Goal: Information Seeking & Learning: Learn about a topic

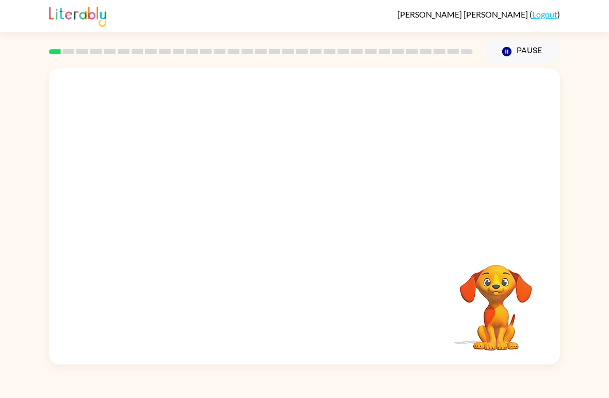
click at [183, 191] on video "Your browser must support playing .mp4 files to use Literably. Please try using…" at bounding box center [304, 155] width 511 height 175
click at [317, 226] on button "button" at bounding box center [304, 222] width 66 height 38
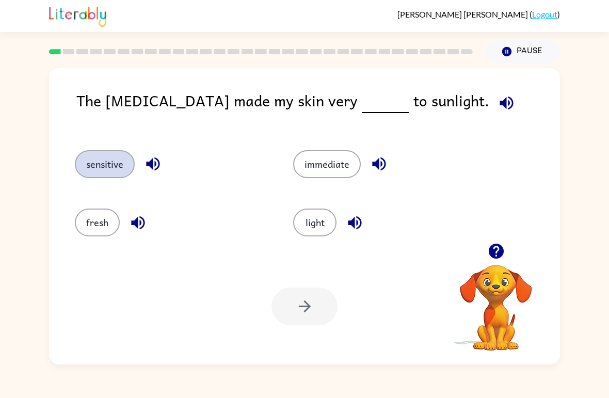
click at [115, 164] on button "sensitive" at bounding box center [105, 164] width 60 height 28
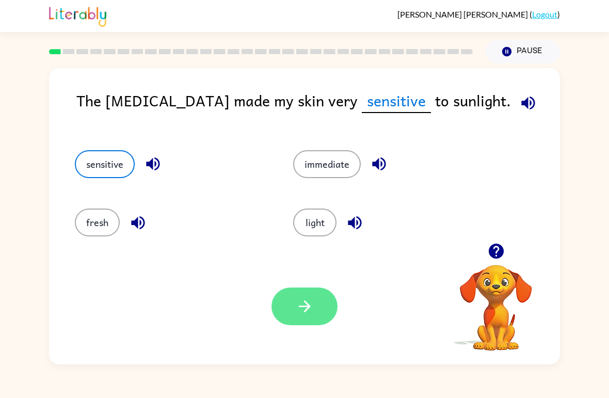
click at [323, 324] on button "button" at bounding box center [304, 306] width 66 height 38
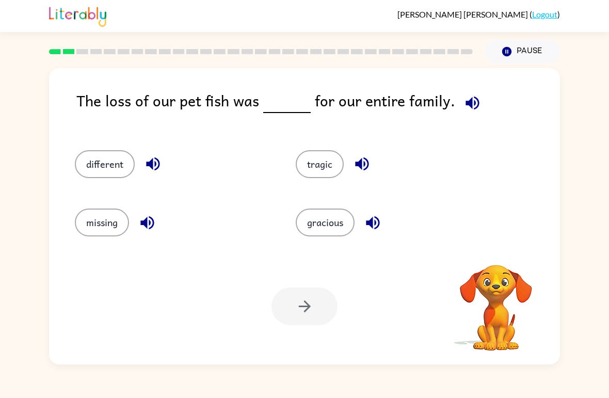
click at [313, 308] on div at bounding box center [304, 306] width 66 height 38
click at [318, 168] on button "tragic" at bounding box center [320, 164] width 48 height 28
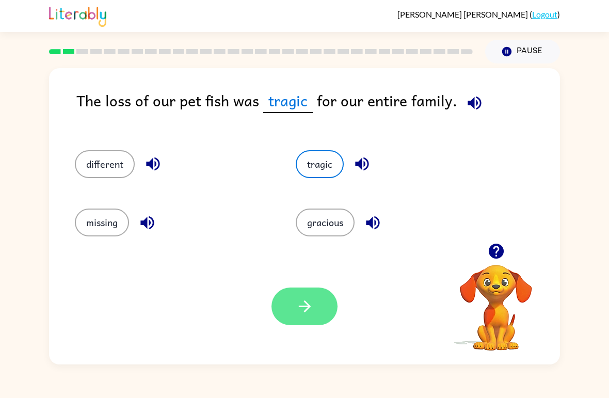
click at [310, 308] on icon "button" at bounding box center [305, 306] width 18 height 18
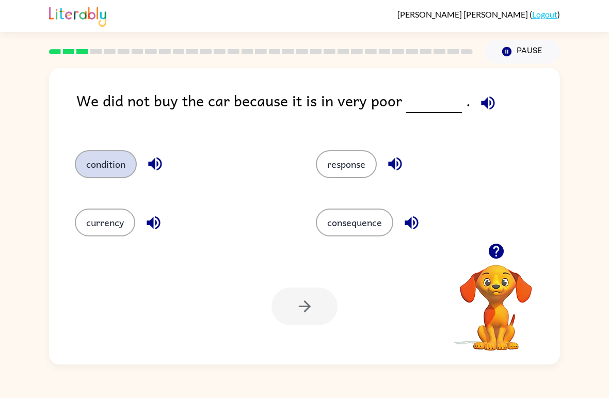
click at [101, 168] on button "condition" at bounding box center [106, 164] width 62 height 28
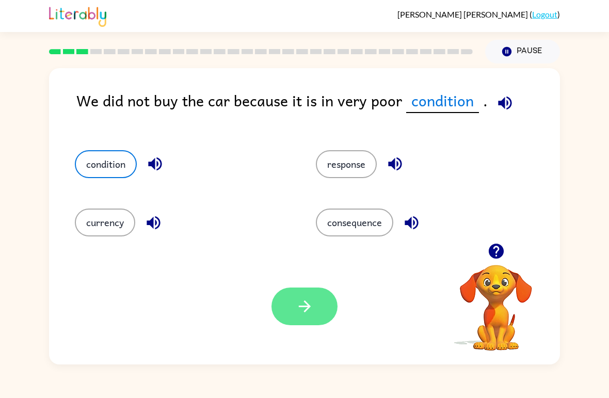
click at [322, 314] on button "button" at bounding box center [304, 306] width 66 height 38
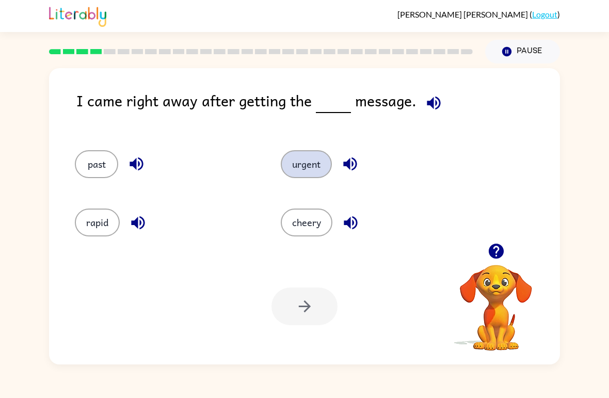
click at [310, 165] on button "urgent" at bounding box center [306, 164] width 51 height 28
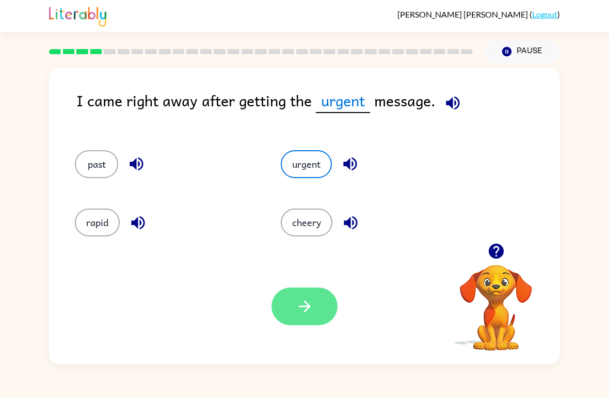
click at [307, 297] on button "button" at bounding box center [304, 306] width 66 height 38
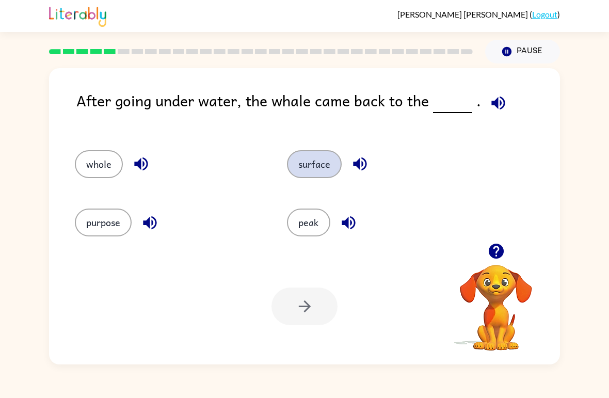
click at [318, 165] on button "surface" at bounding box center [314, 164] width 55 height 28
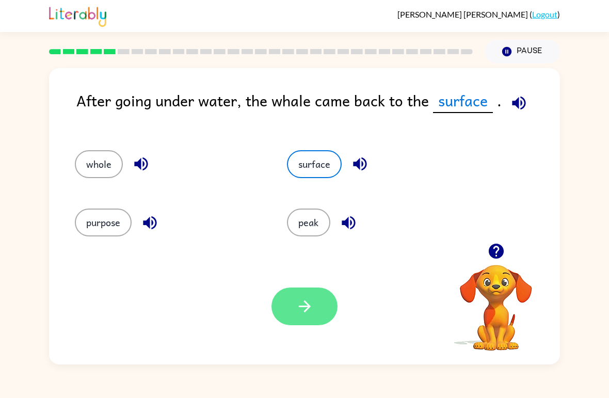
click at [322, 299] on button "button" at bounding box center [304, 306] width 66 height 38
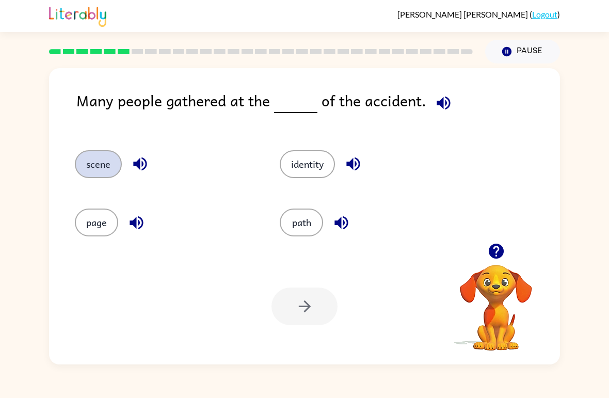
click at [101, 172] on button "scene" at bounding box center [98, 164] width 47 height 28
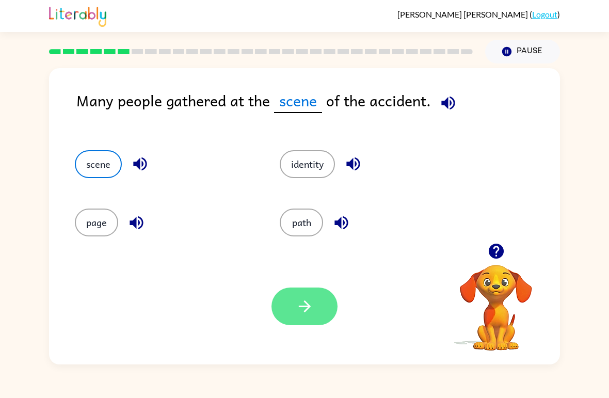
click at [306, 311] on icon "button" at bounding box center [304, 306] width 12 height 12
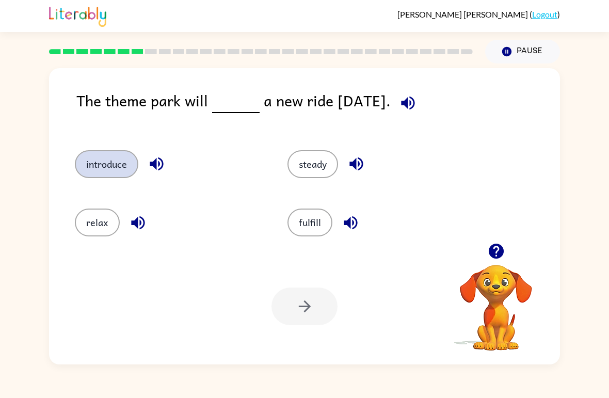
click at [108, 152] on button "introduce" at bounding box center [106, 164] width 63 height 28
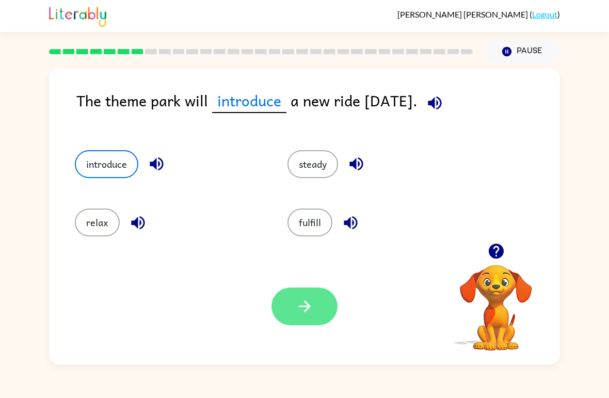
click at [310, 300] on icon "button" at bounding box center [305, 306] width 18 height 18
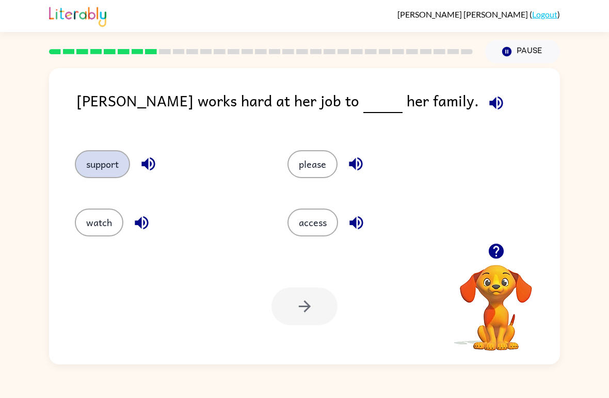
click at [104, 156] on button "support" at bounding box center [102, 164] width 55 height 28
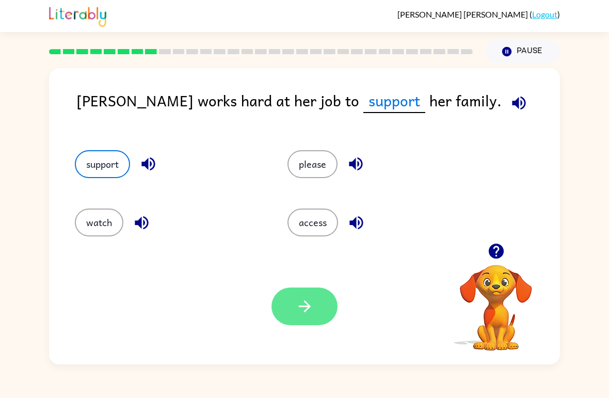
click at [301, 305] on icon "button" at bounding box center [305, 306] width 18 height 18
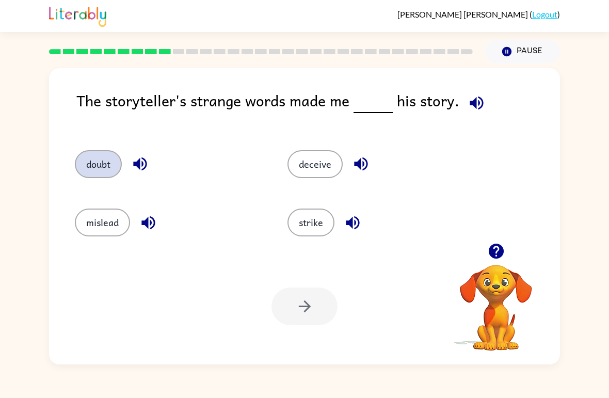
click at [101, 165] on button "doubt" at bounding box center [98, 164] width 47 height 28
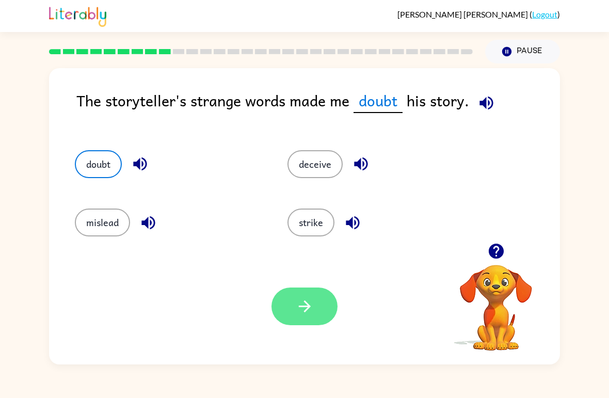
click at [302, 302] on icon "button" at bounding box center [305, 306] width 18 height 18
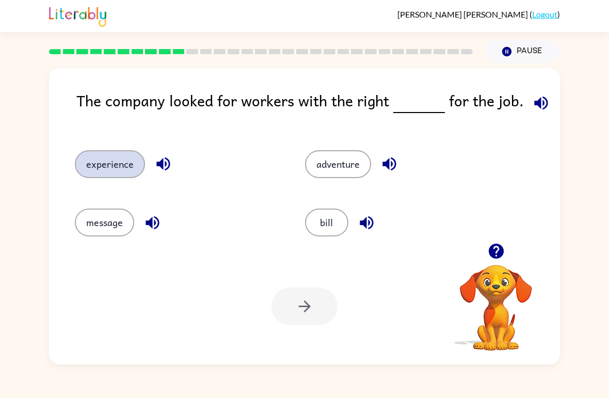
click at [87, 165] on button "experience" at bounding box center [110, 164] width 70 height 28
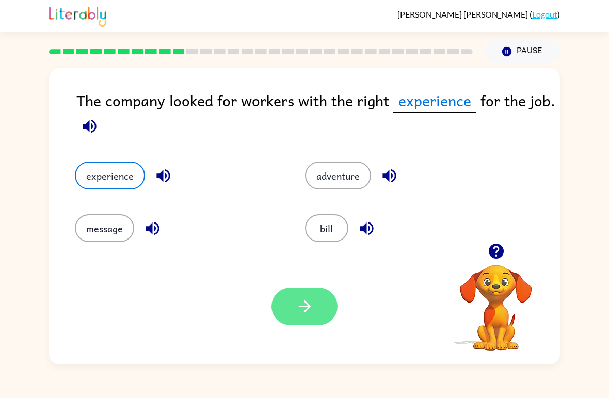
click at [307, 305] on icon "button" at bounding box center [304, 306] width 12 height 12
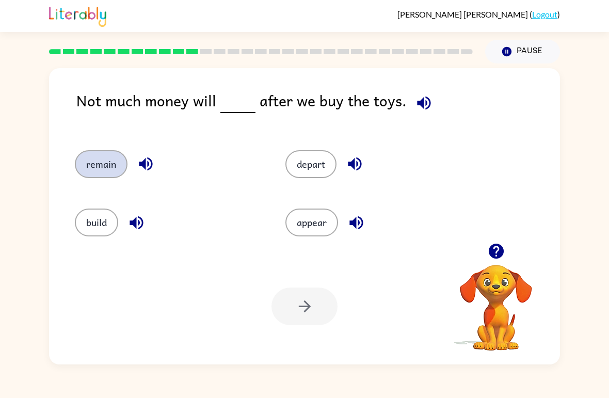
click at [109, 173] on button "remain" at bounding box center [101, 164] width 53 height 28
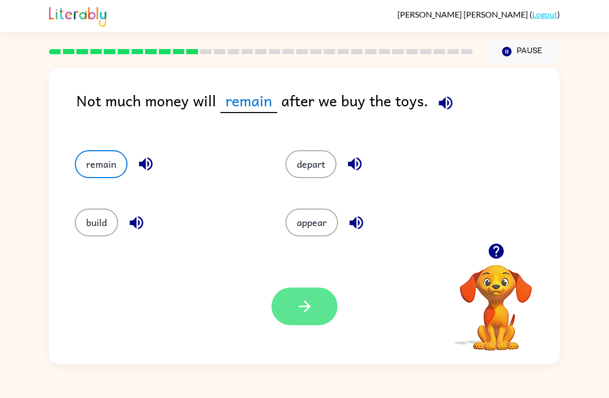
click at [309, 296] on button "button" at bounding box center [304, 306] width 66 height 38
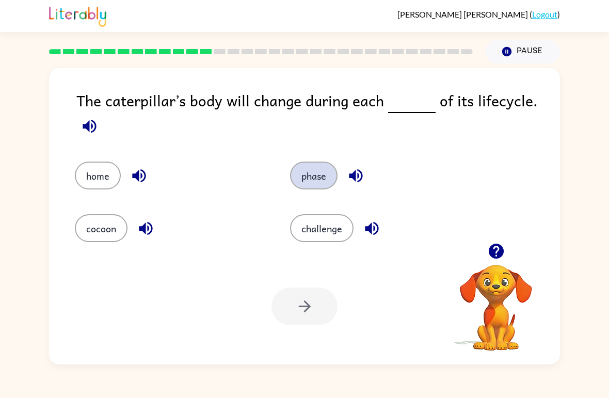
click at [319, 169] on button "phase" at bounding box center [313, 175] width 47 height 28
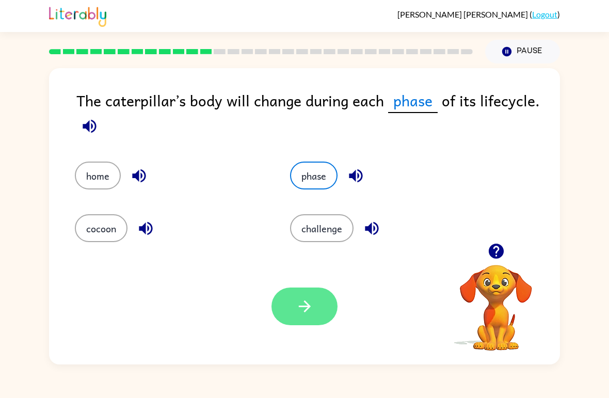
click at [294, 298] on button "button" at bounding box center [304, 306] width 66 height 38
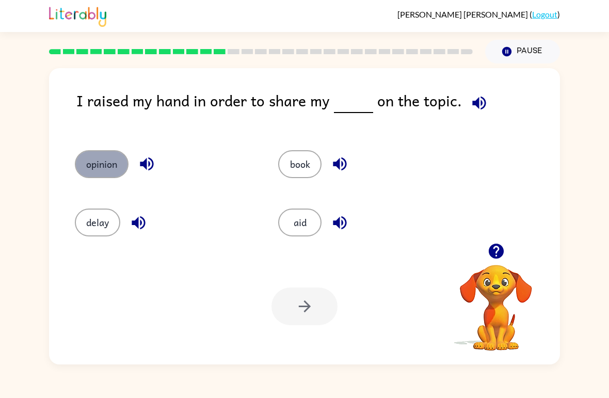
click at [98, 162] on button "opinion" at bounding box center [102, 164] width 54 height 28
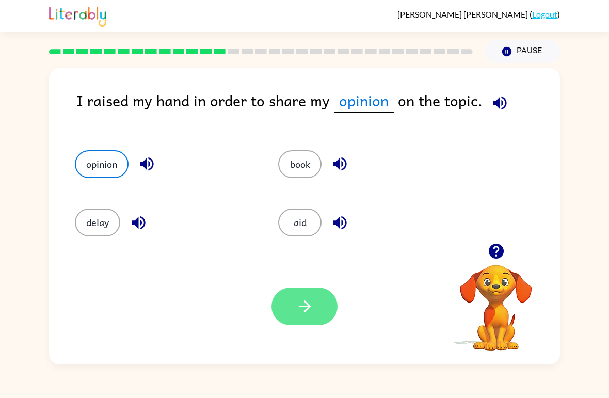
click at [311, 294] on button "button" at bounding box center [304, 306] width 66 height 38
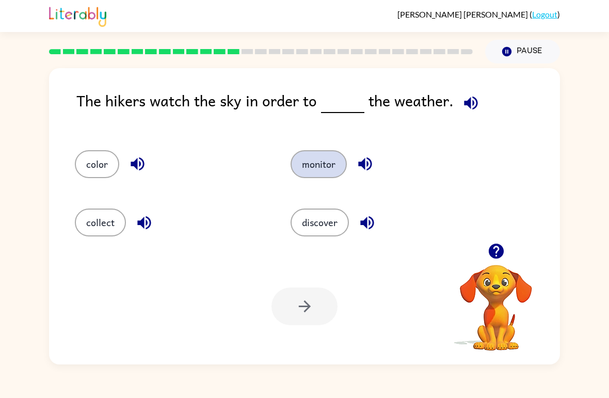
click at [333, 164] on button "monitor" at bounding box center [318, 164] width 56 height 28
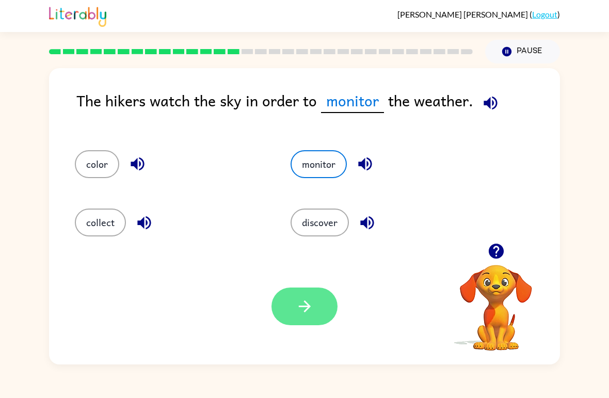
click at [302, 305] on icon "button" at bounding box center [305, 306] width 18 height 18
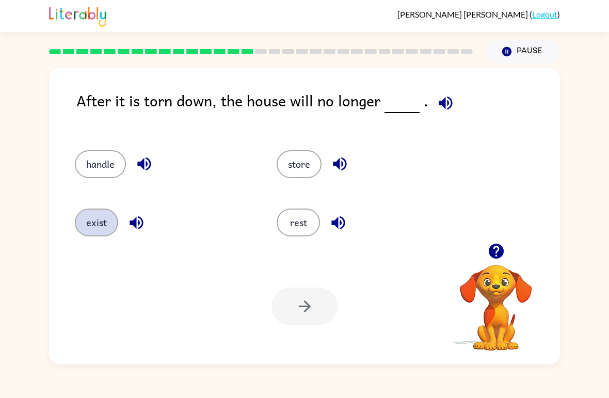
click at [96, 229] on button "exist" at bounding box center [96, 222] width 43 height 28
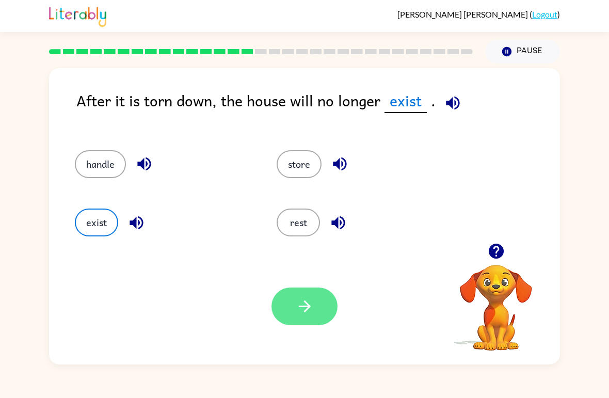
click at [307, 313] on icon "button" at bounding box center [305, 306] width 18 height 18
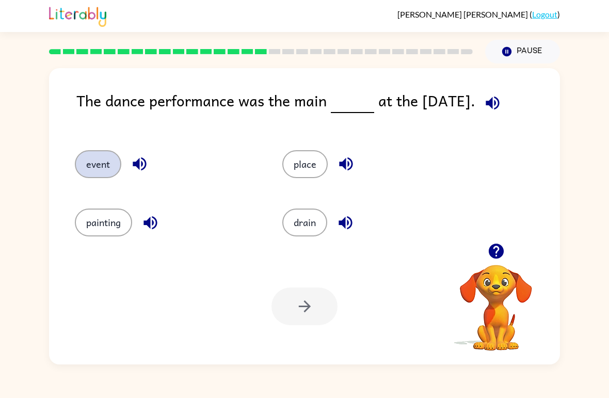
click at [90, 178] on button "event" at bounding box center [98, 164] width 46 height 28
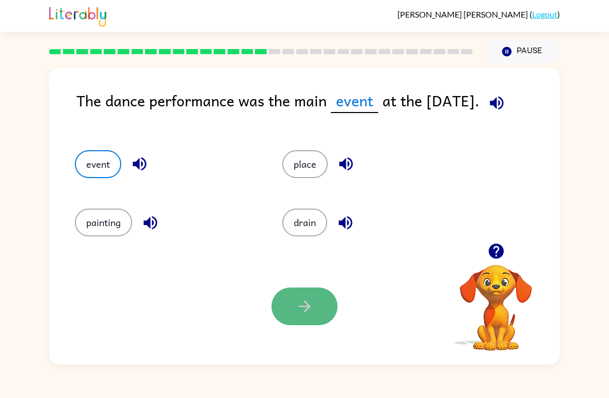
click at [317, 301] on button "button" at bounding box center [304, 306] width 66 height 38
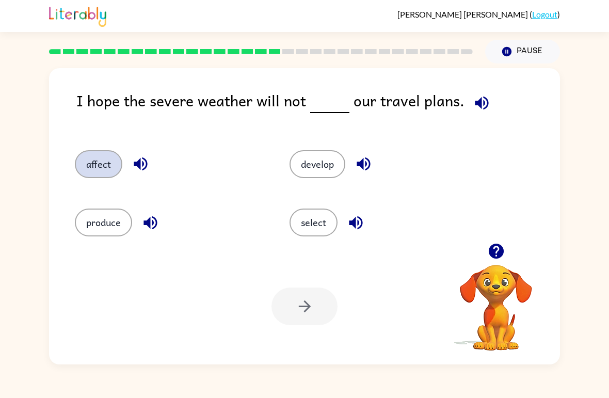
click at [100, 170] on button "affect" at bounding box center [98, 164] width 47 height 28
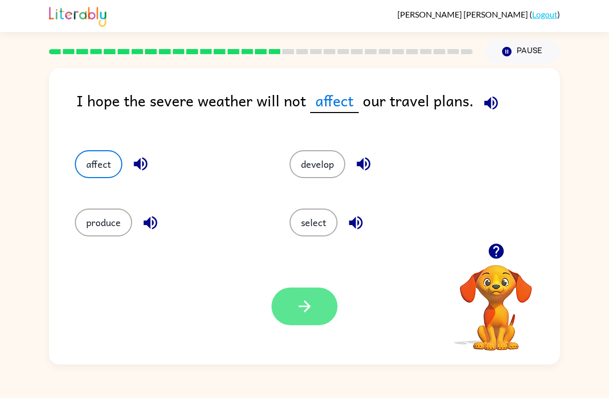
click at [304, 304] on icon "button" at bounding box center [305, 306] width 18 height 18
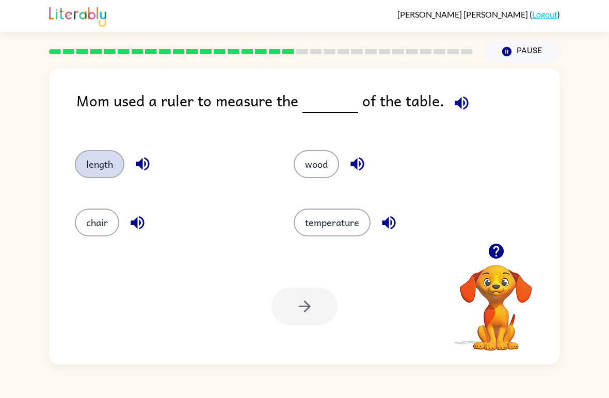
click at [99, 162] on button "length" at bounding box center [100, 164] width 50 height 28
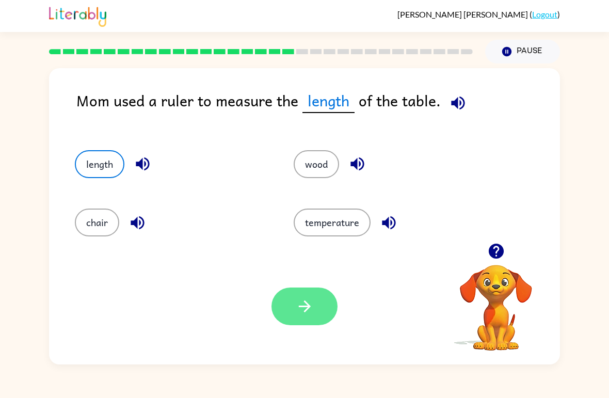
click at [298, 309] on icon "button" at bounding box center [305, 306] width 18 height 18
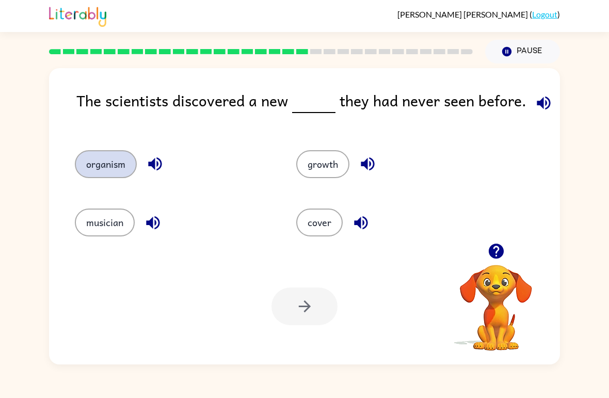
click at [94, 162] on button "organism" at bounding box center [106, 164] width 62 height 28
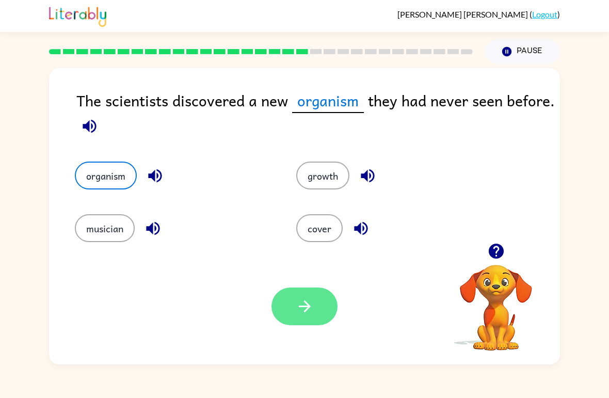
click at [291, 296] on button "button" at bounding box center [304, 306] width 66 height 38
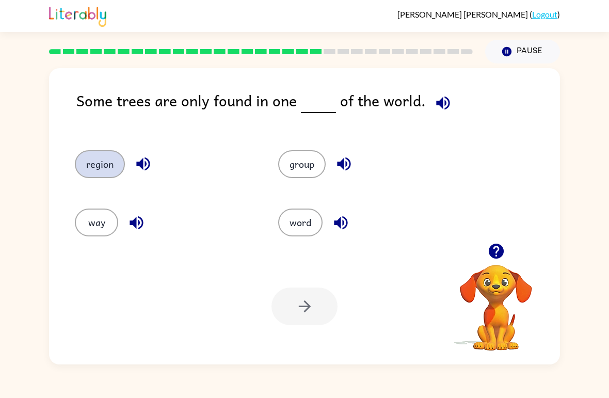
click at [101, 169] on button "region" at bounding box center [100, 164] width 50 height 28
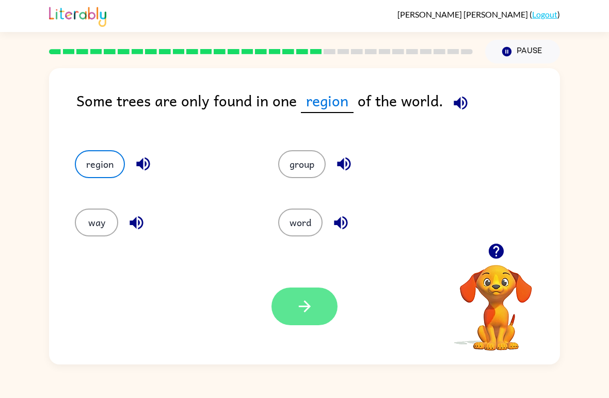
click at [293, 311] on button "button" at bounding box center [304, 306] width 66 height 38
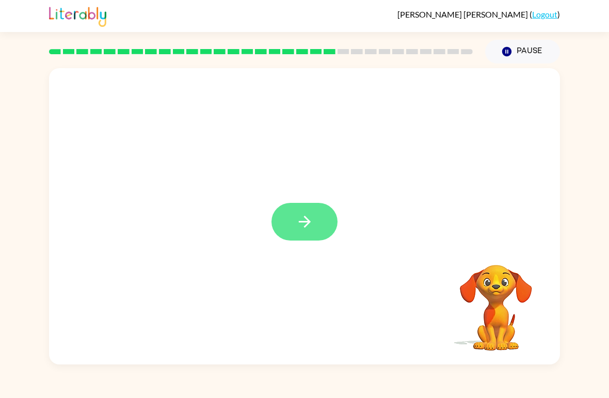
click at [301, 224] on icon "button" at bounding box center [305, 221] width 18 height 18
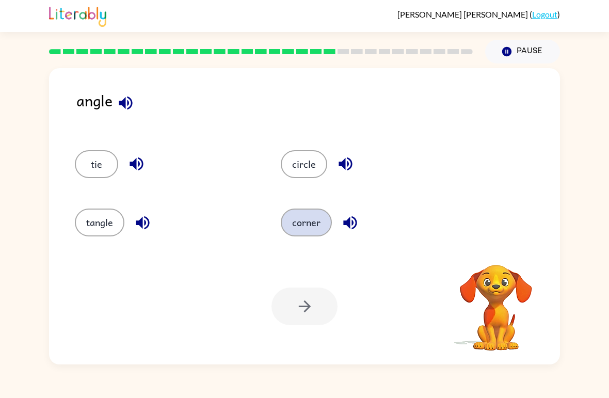
click at [303, 226] on button "corner" at bounding box center [306, 222] width 51 height 28
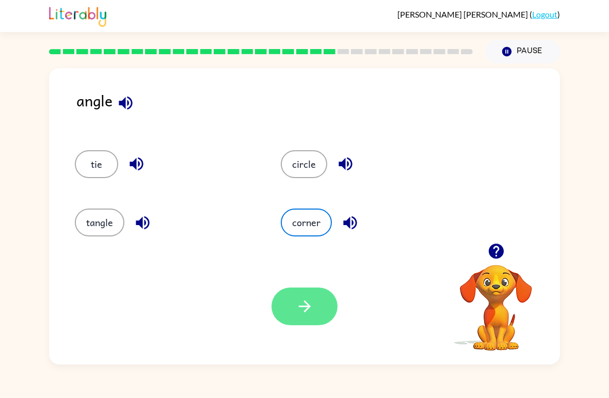
click at [308, 315] on icon "button" at bounding box center [305, 306] width 18 height 18
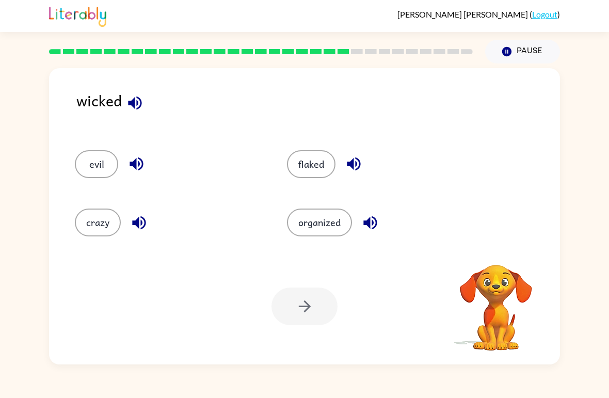
click at [86, 196] on div "crazy" at bounding box center [161, 218] width 212 height 58
click at [94, 164] on button "evil" at bounding box center [96, 164] width 43 height 28
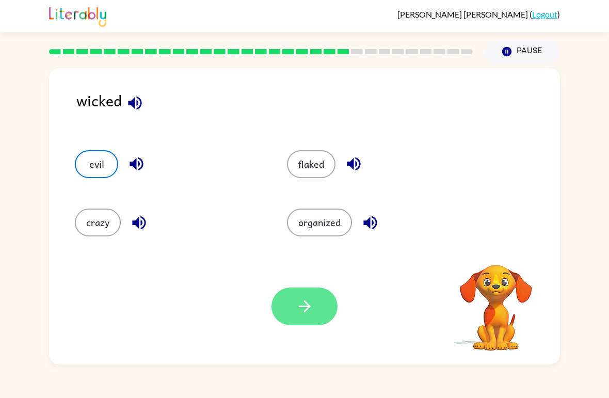
click at [308, 304] on icon "button" at bounding box center [305, 306] width 18 height 18
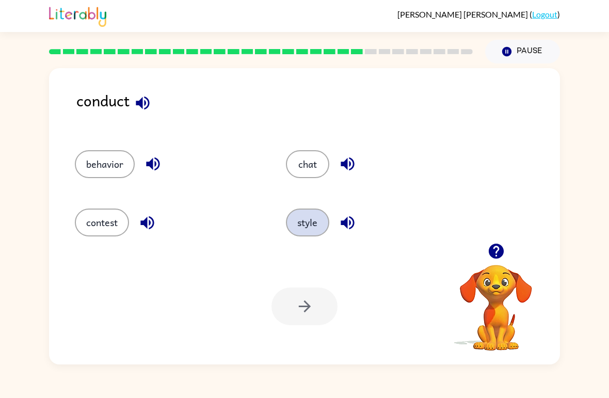
click at [310, 226] on button "style" at bounding box center [307, 222] width 43 height 28
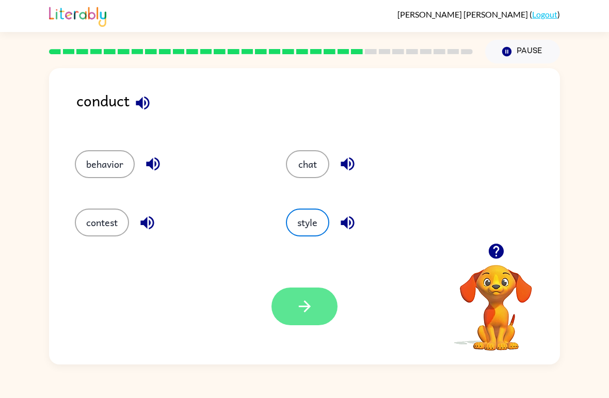
click at [320, 297] on button "button" at bounding box center [304, 306] width 66 height 38
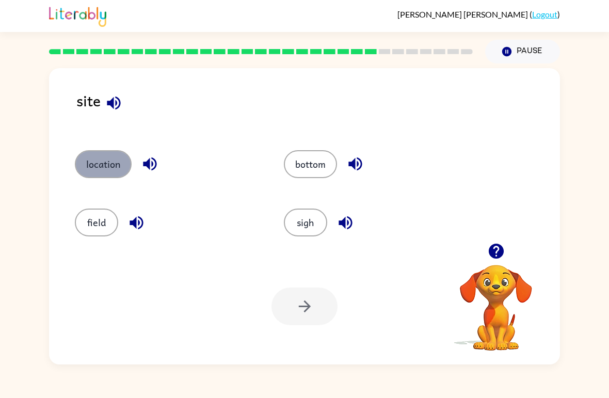
click at [106, 162] on button "location" at bounding box center [103, 164] width 57 height 28
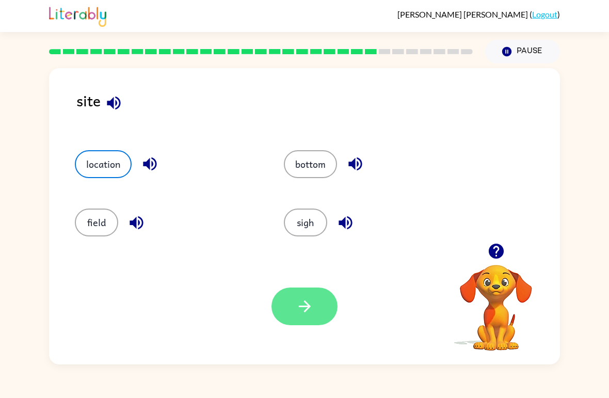
click at [297, 310] on icon "button" at bounding box center [305, 306] width 18 height 18
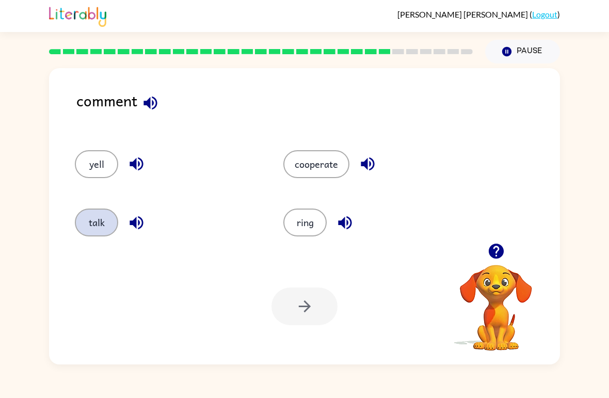
click at [95, 219] on button "talk" at bounding box center [96, 222] width 43 height 28
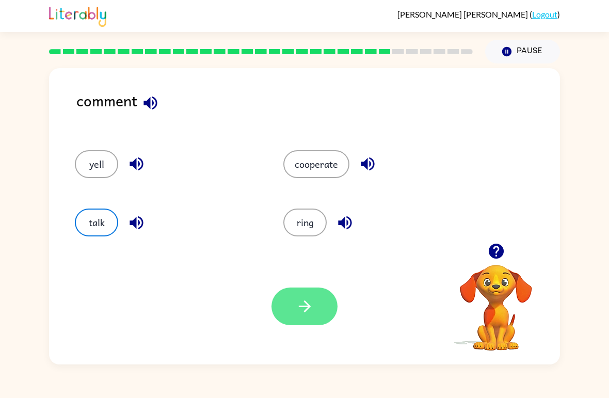
click at [313, 297] on button "button" at bounding box center [304, 306] width 66 height 38
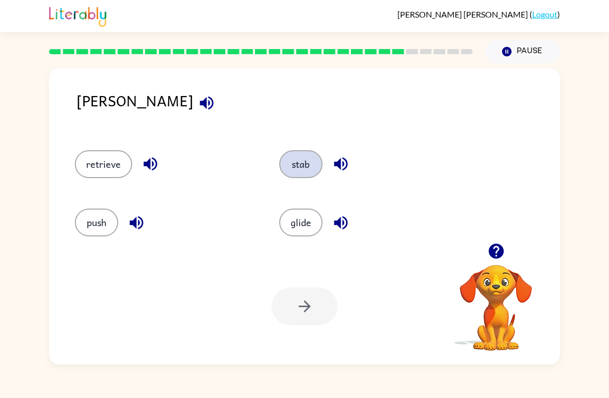
click at [313, 170] on button "stab" at bounding box center [300, 164] width 43 height 28
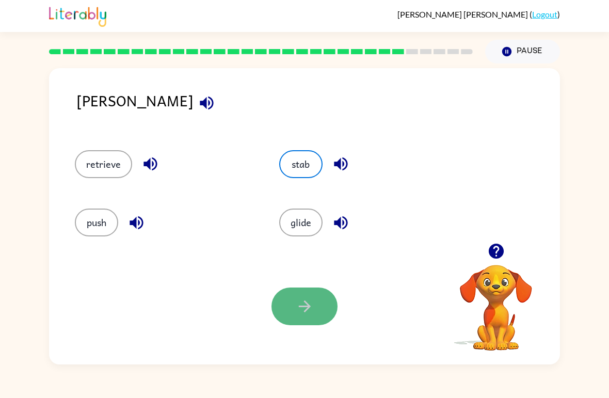
click at [316, 299] on button "button" at bounding box center [304, 306] width 66 height 38
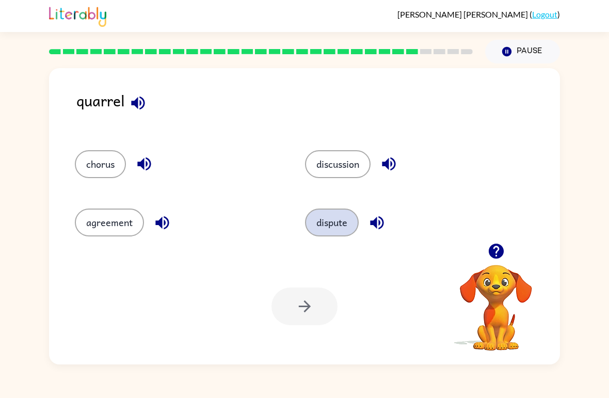
click at [345, 224] on button "dispute" at bounding box center [332, 222] width 54 height 28
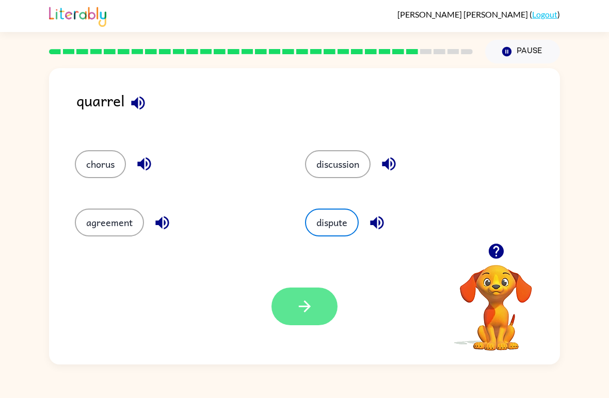
click at [286, 309] on button "button" at bounding box center [304, 306] width 66 height 38
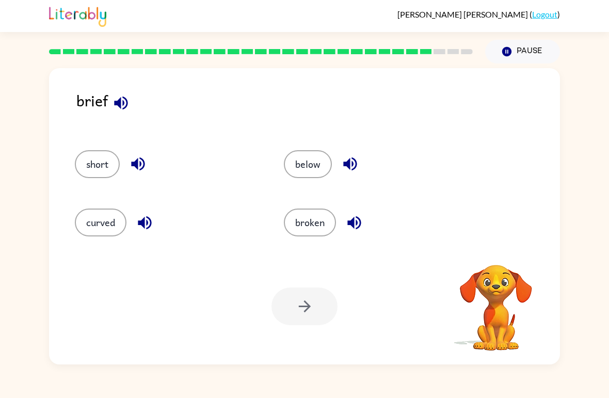
click at [99, 184] on div "short" at bounding box center [159, 159] width 209 height 58
click at [97, 156] on button "short" at bounding box center [97, 164] width 45 height 28
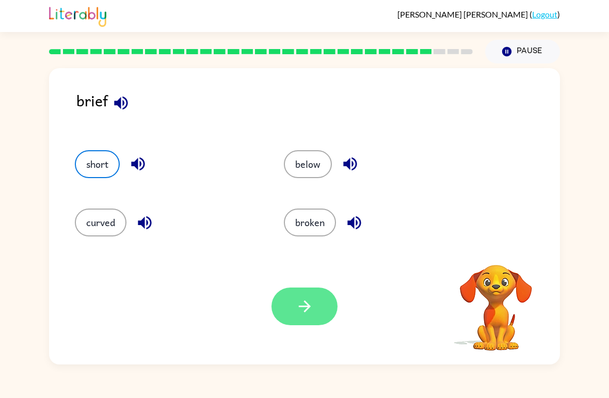
click at [302, 300] on icon "button" at bounding box center [305, 306] width 18 height 18
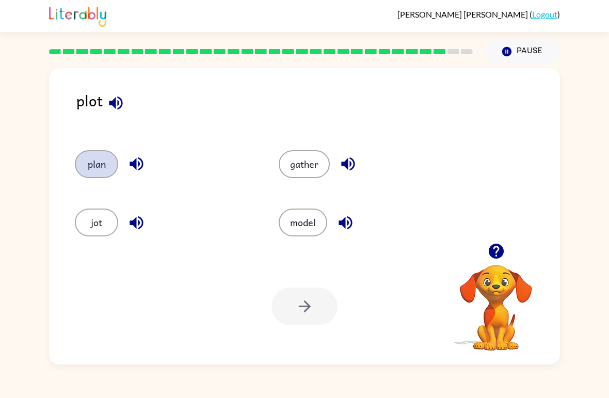
click at [91, 171] on button "plan" at bounding box center [96, 164] width 43 height 28
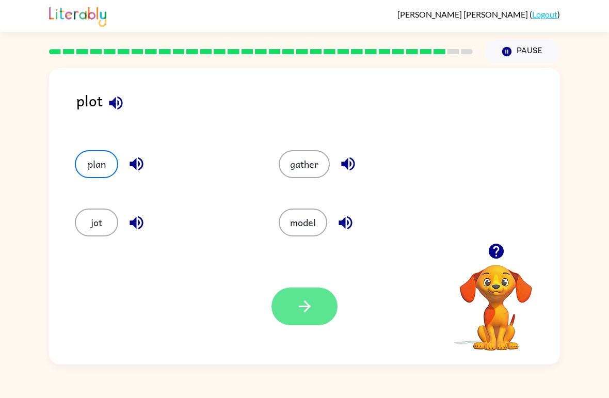
click at [297, 288] on button "button" at bounding box center [304, 306] width 66 height 38
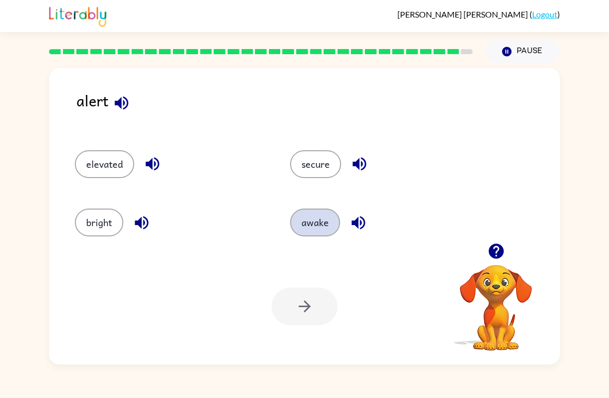
click at [316, 221] on button "awake" at bounding box center [315, 222] width 50 height 28
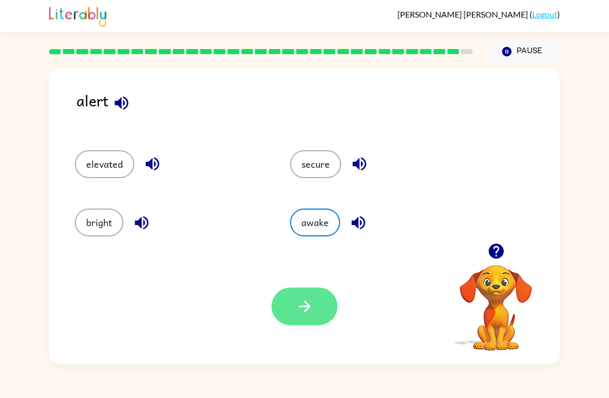
click at [317, 298] on button "button" at bounding box center [304, 306] width 66 height 38
